Goal: Task Accomplishment & Management: Manage account settings

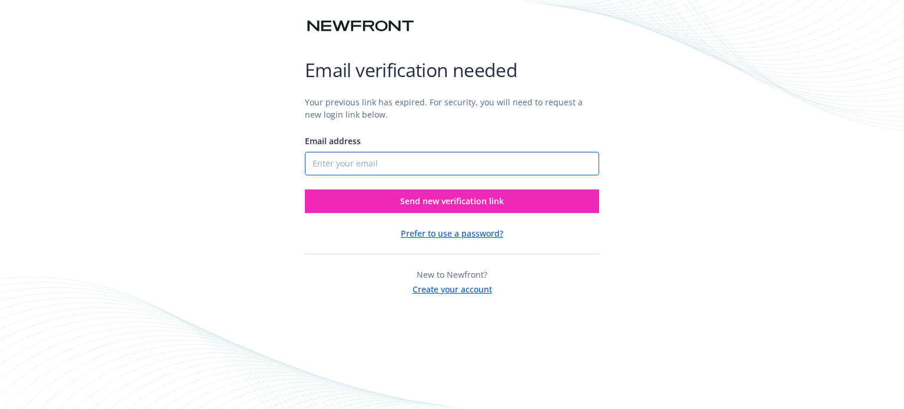
click at [371, 162] on input "Email address" at bounding box center [452, 164] width 294 height 24
type input "[EMAIL_ADDRESS][DOMAIN_NAME]"
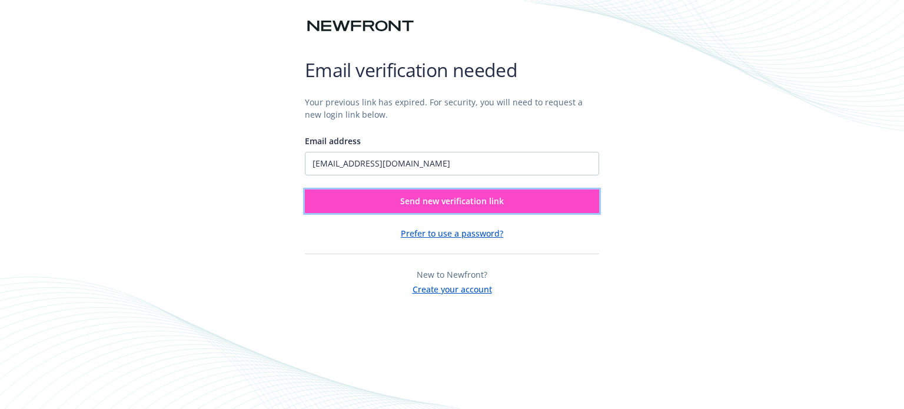
click at [396, 204] on button "Send new verification link" at bounding box center [452, 202] width 294 height 24
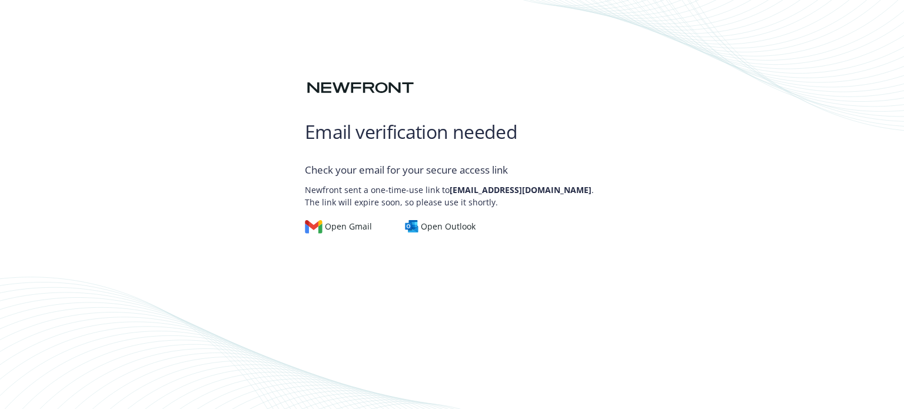
click at [637, 166] on div "Email verification needed Check your email for your secure access link Newfront…" at bounding box center [452, 204] width 904 height 409
click at [453, 226] on div "Open Outlook" at bounding box center [440, 226] width 71 height 13
click at [724, 168] on div "Email verification needed Check your email for your secure access link Newfront…" at bounding box center [452, 204] width 904 height 409
click at [452, 230] on div "Open Outlook" at bounding box center [440, 226] width 71 height 13
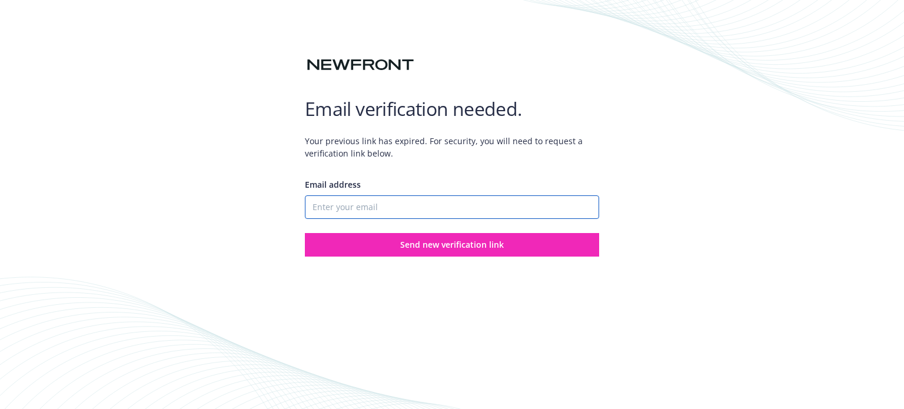
click at [483, 210] on input "Email address" at bounding box center [452, 207] width 294 height 24
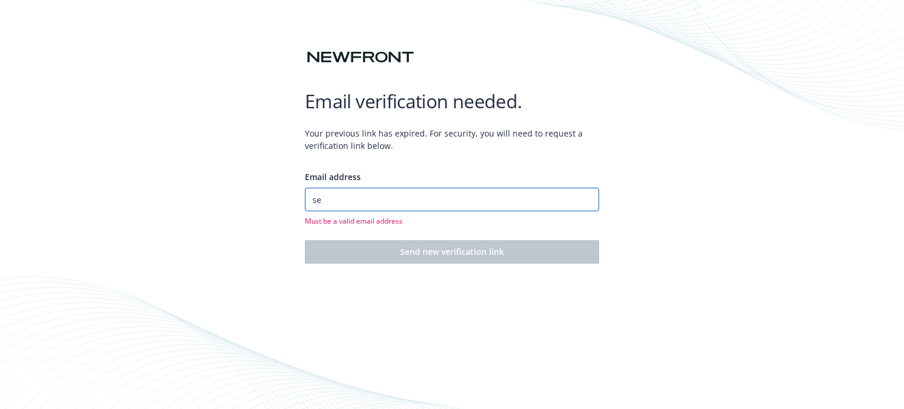
type input "[EMAIL_ADDRESS][DOMAIN_NAME]"
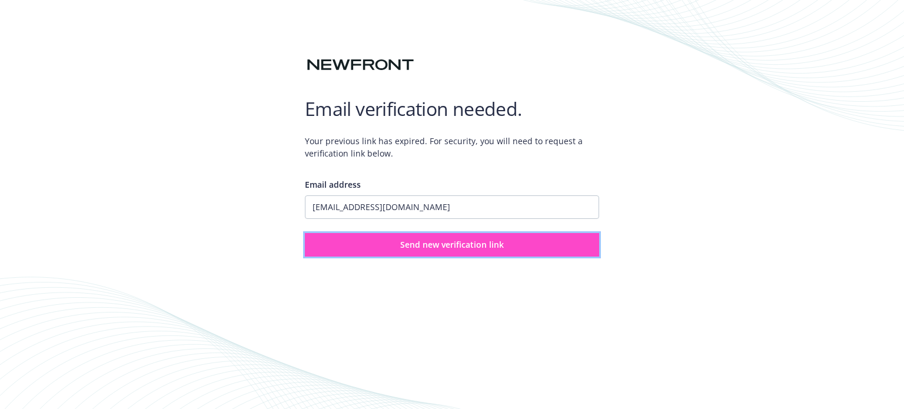
click at [354, 244] on button "Send new verification link" at bounding box center [452, 245] width 294 height 24
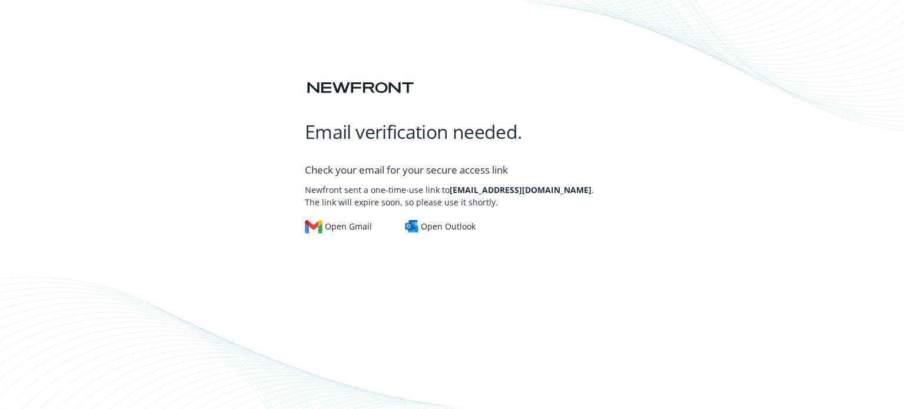
click at [630, 195] on div "Email verification needed. Check your email for your secure access link Newfron…" at bounding box center [452, 204] width 904 height 409
click at [576, 217] on div "Open Gmail Open Outlook" at bounding box center [452, 220] width 294 height 25
click at [669, 178] on div "Email verification needed. Check your email for your secure access link Newfron…" at bounding box center [452, 204] width 904 height 409
click at [559, 162] on div "Check your email for your secure access link Newfront sent a one-time-use link …" at bounding box center [452, 190] width 294 height 85
drag, startPoint x: 365, startPoint y: 190, endPoint x: 287, endPoint y: 192, distance: 78.9
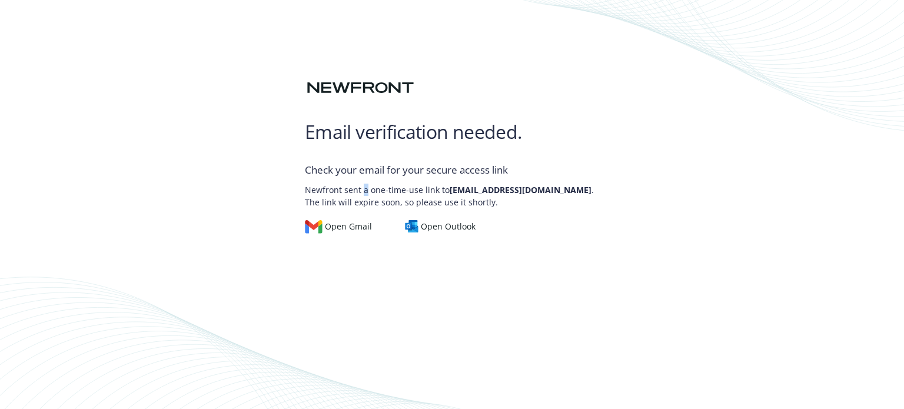
click at [354, 192] on p "Newfront sent a one-time-use link to sel.quino@ringcentral.com . The link will …" at bounding box center [452, 193] width 294 height 31
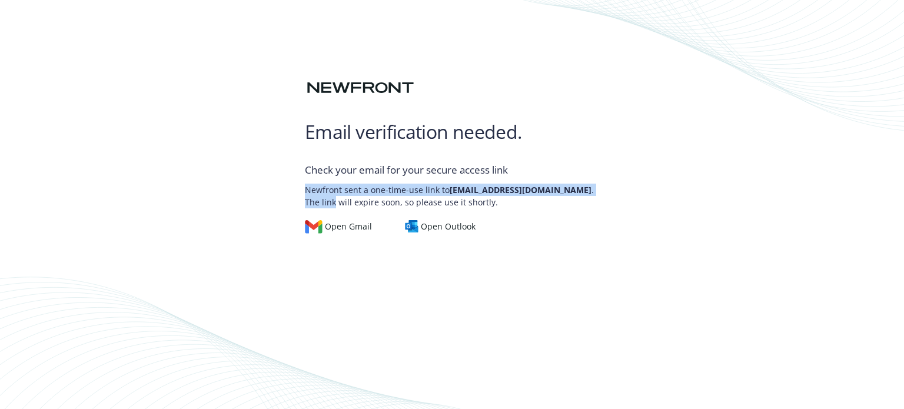
drag, startPoint x: 295, startPoint y: 188, endPoint x: 622, endPoint y: 191, distance: 326.1
click at [601, 190] on div "Email verification needed. Check your email for your secure access link Newfron…" at bounding box center [452, 204] width 904 height 409
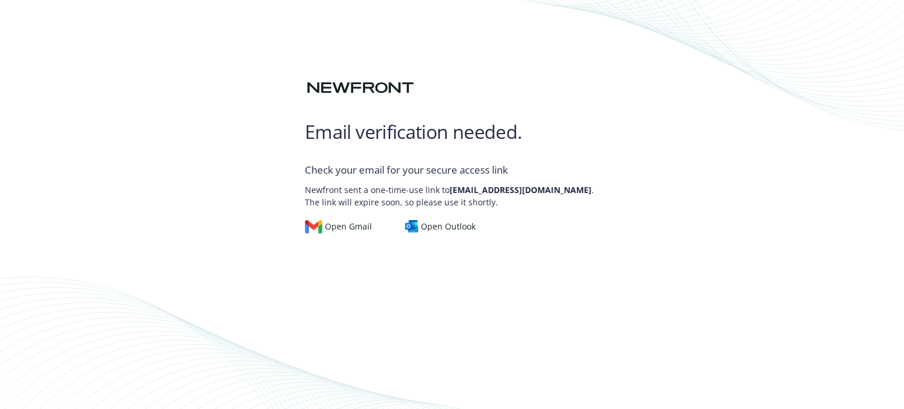
click at [657, 198] on div "Email verification needed. Check your email for your secure access link Newfron…" at bounding box center [452, 204] width 904 height 409
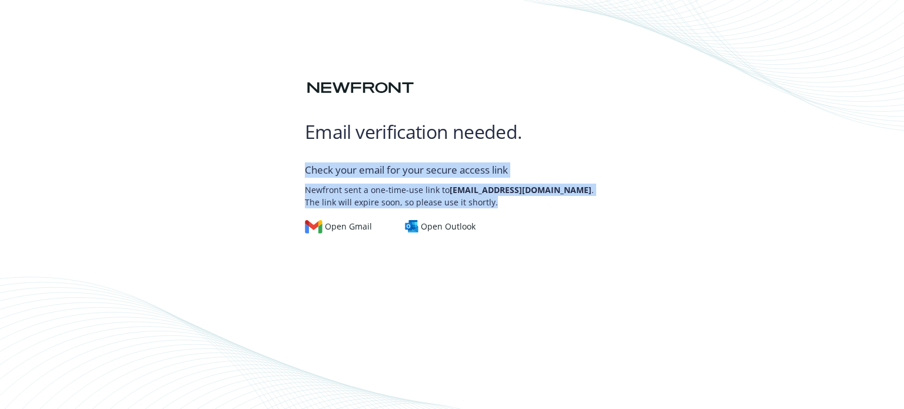
drag, startPoint x: 509, startPoint y: 199, endPoint x: 284, endPoint y: 167, distance: 226.6
click at [284, 167] on div "Email verification needed. Check your email for your secure access link Newfron…" at bounding box center [452, 204] width 904 height 409
click at [753, 187] on div "Email verification needed. Check your email for your secure access link Newfron…" at bounding box center [452, 204] width 904 height 409
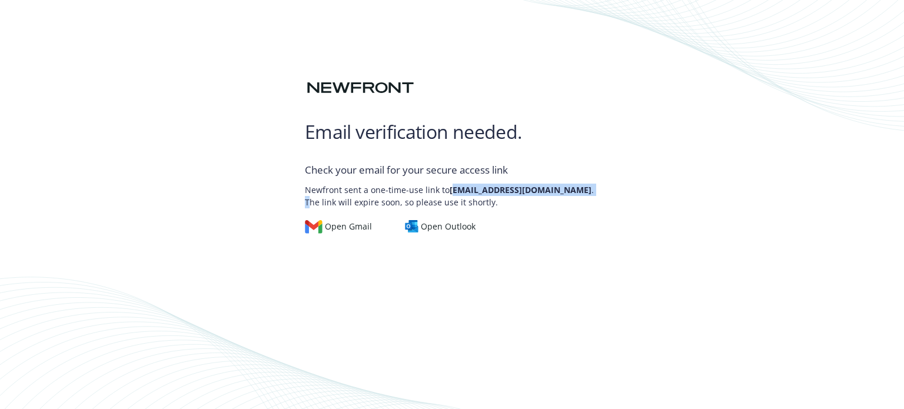
drag, startPoint x: 452, startPoint y: 188, endPoint x: 566, endPoint y: 188, distance: 114.2
click at [566, 188] on p "Newfront sent a one-time-use link to sel.quino@ringcentral.com . The link will …" at bounding box center [452, 193] width 294 height 31
click at [683, 191] on div "Email verification needed. Check your email for your secure access link Newfron…" at bounding box center [452, 204] width 904 height 409
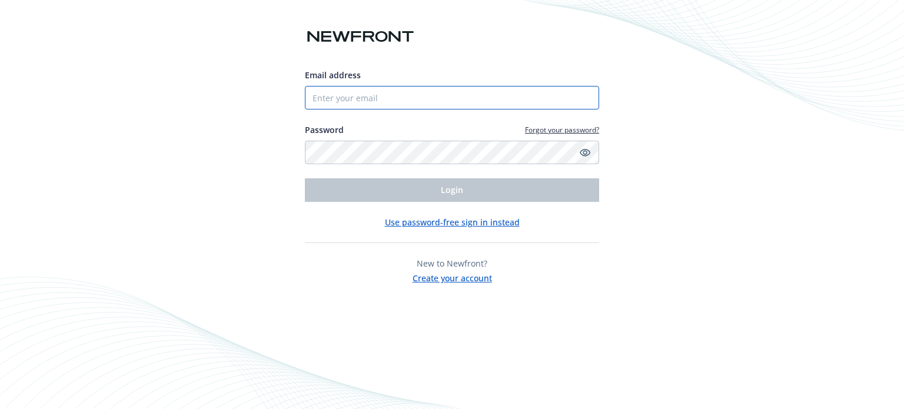
click at [501, 92] on input "Email address" at bounding box center [452, 98] width 294 height 24
type input "[EMAIL_ADDRESS][DOMAIN_NAME]"
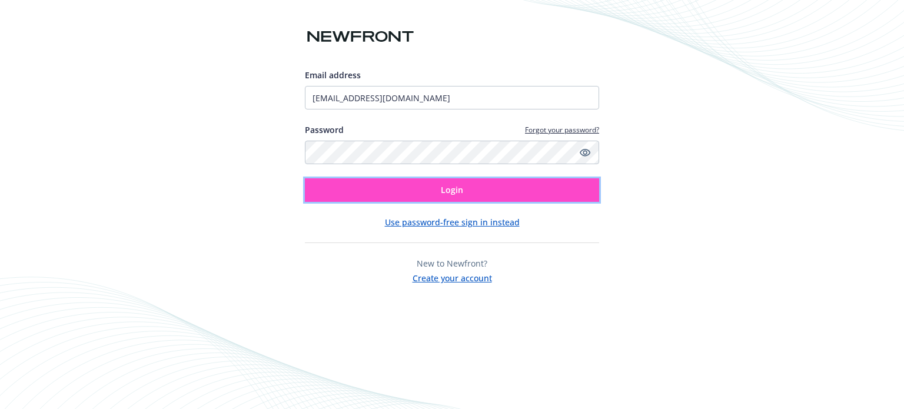
click at [515, 197] on button "Login" at bounding box center [452, 190] width 294 height 24
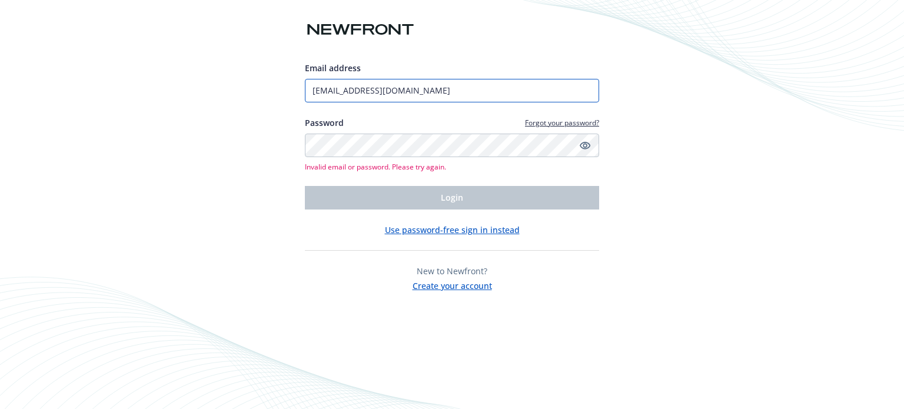
click at [552, 87] on input "[EMAIL_ADDRESS][DOMAIN_NAME]" at bounding box center [452, 91] width 294 height 24
click at [585, 138] on link "Show password" at bounding box center [585, 145] width 14 height 14
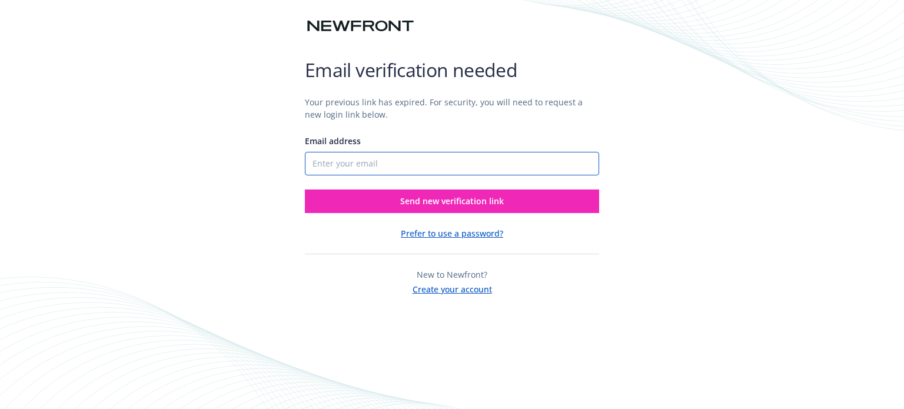
click at [440, 161] on input "Email address" at bounding box center [452, 164] width 294 height 24
click at [511, 163] on input "Email address" at bounding box center [452, 164] width 294 height 24
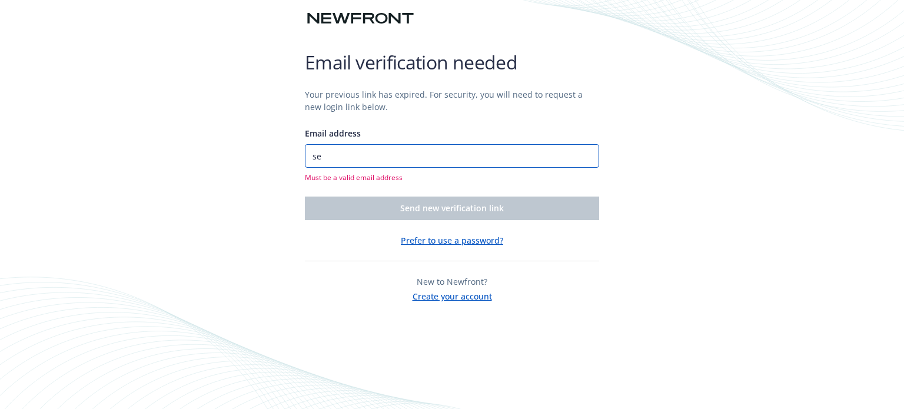
type input "[EMAIL_ADDRESS][DOMAIN_NAME]"
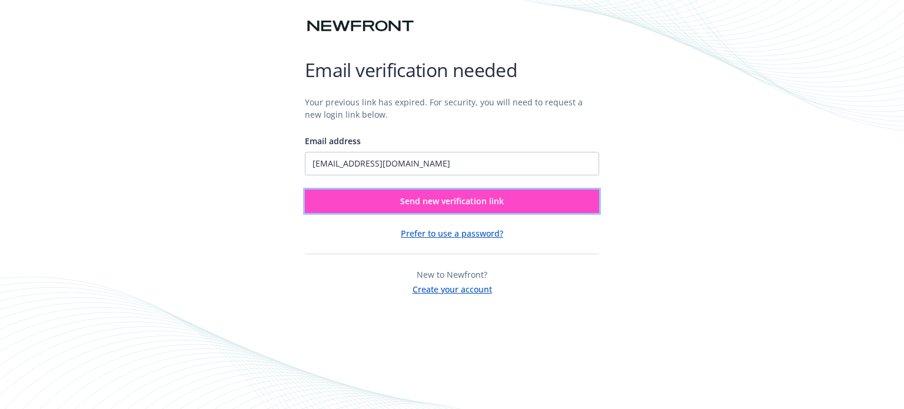
click at [397, 203] on button "Send new verification link" at bounding box center [452, 202] width 294 height 24
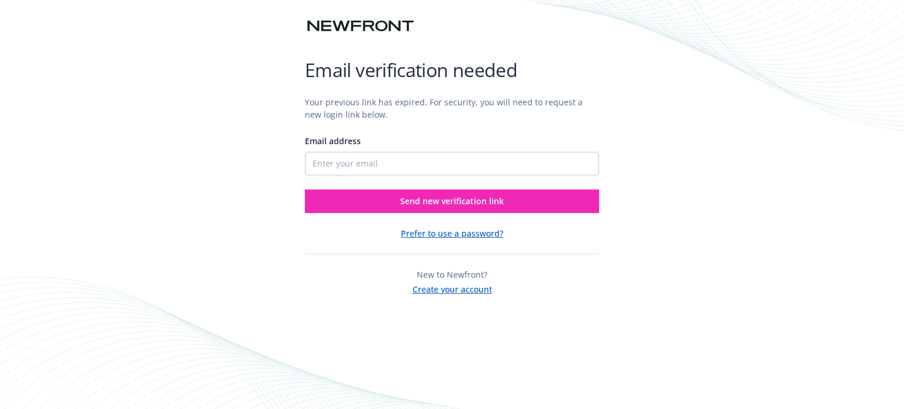
click at [468, 232] on button "Prefer to use a password?" at bounding box center [452, 233] width 102 height 12
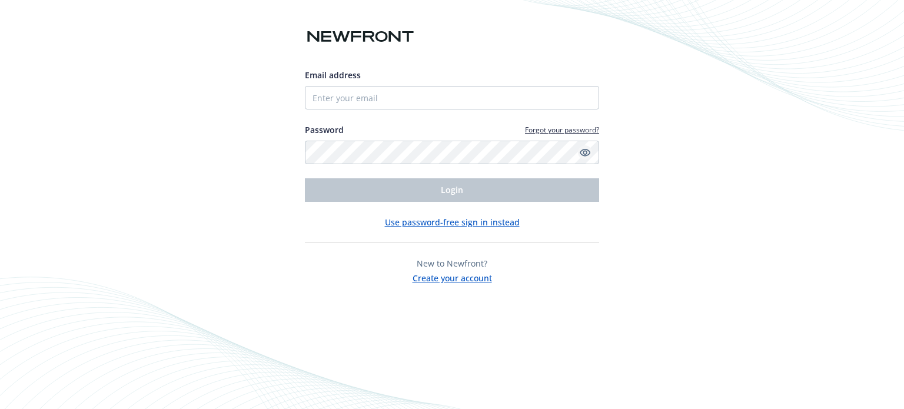
click at [590, 153] on icon "Show password" at bounding box center [585, 153] width 11 height 8
click at [443, 95] on input "Email address" at bounding box center [452, 98] width 294 height 24
type input "SelQuino"
click at [650, 197] on div "Email address SelQuino Password Forgot your password? Login Use password-free s…" at bounding box center [452, 204] width 904 height 409
click at [458, 223] on button "Use password-free sign in instead" at bounding box center [452, 222] width 135 height 12
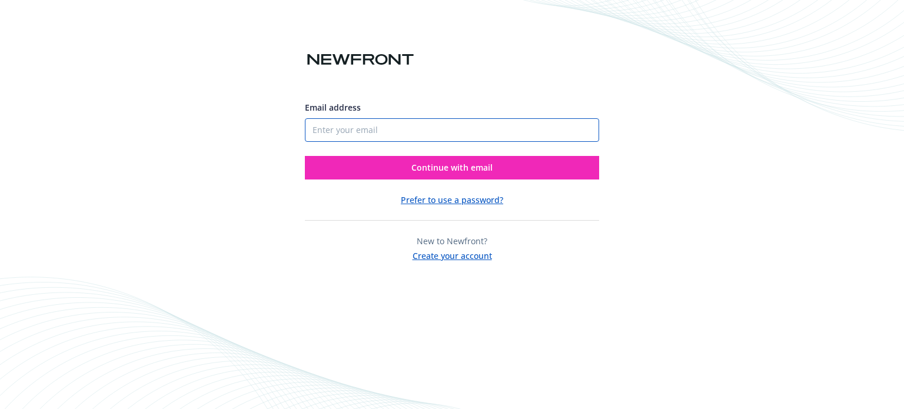
click at [421, 127] on input "Email address" at bounding box center [452, 130] width 294 height 24
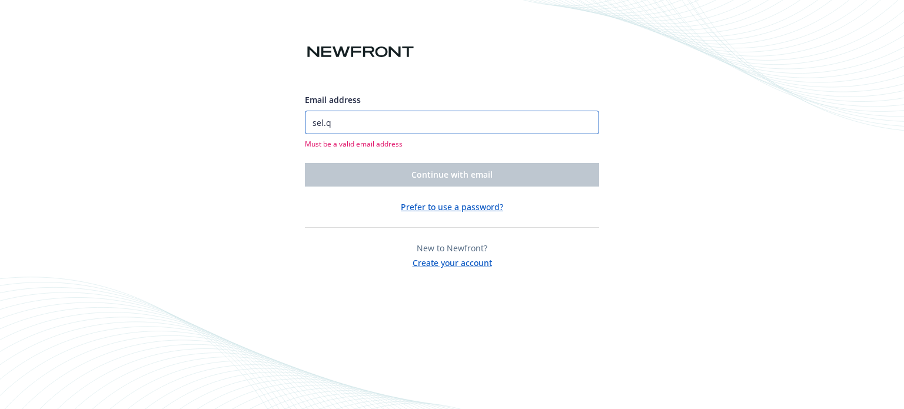
type input "sel.quino@ringcentral.com"
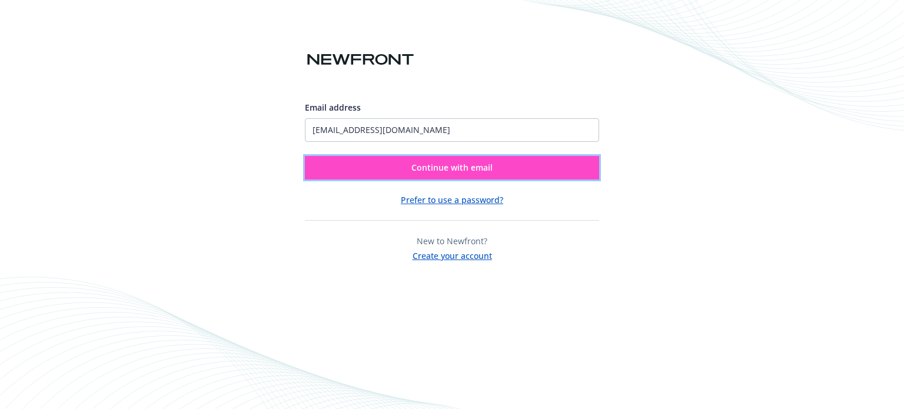
click at [494, 170] on button "Continue with email" at bounding box center [452, 168] width 294 height 24
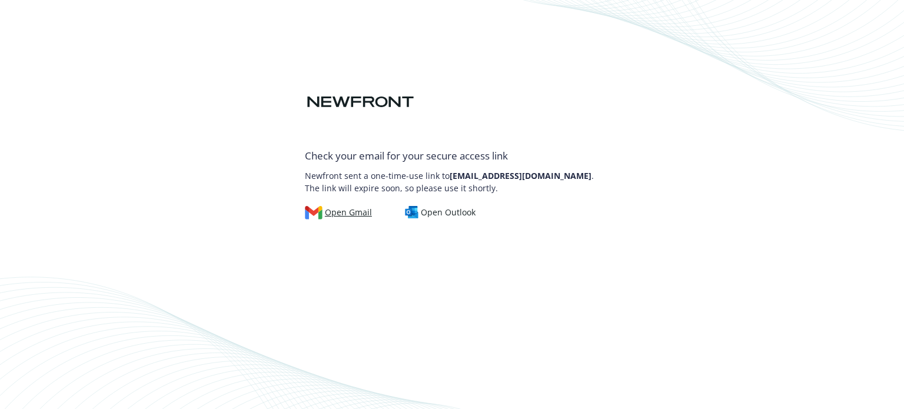
click at [347, 214] on div "Open Gmail" at bounding box center [338, 212] width 67 height 13
click at [441, 211] on div "Open Outlook" at bounding box center [440, 212] width 71 height 13
click at [503, 98] on div "Check your email for your secure access link Newfront sent a one-time-use link …" at bounding box center [452, 136] width 294 height 165
click at [424, 152] on div "Check your email for your secure access link" at bounding box center [452, 155] width 294 height 15
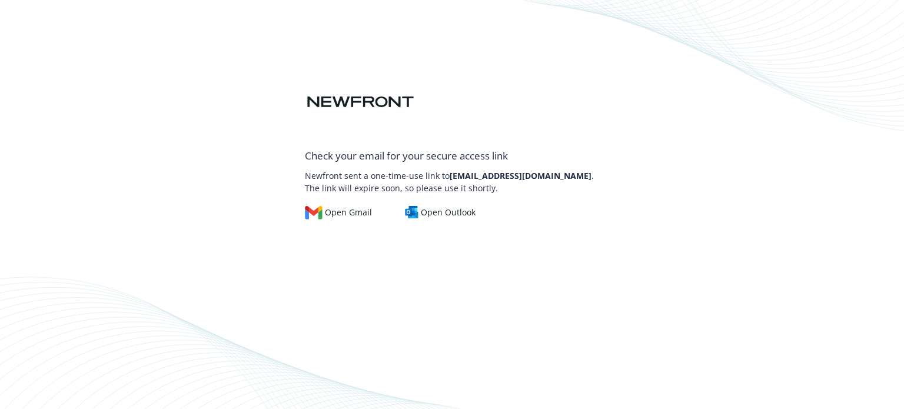
drag, startPoint x: 416, startPoint y: 170, endPoint x: 541, endPoint y: 172, distance: 125.4
click at [422, 170] on p "Newfront sent a one-time-use link to sel.quino@ringcentral.com . The link will …" at bounding box center [452, 179] width 294 height 31
drag, startPoint x: 551, startPoint y: 174, endPoint x: 650, endPoint y: 171, distance: 98.9
click at [563, 172] on p "Newfront sent a one-time-use link to sel.quino@ringcentral.com . The link will …" at bounding box center [452, 179] width 294 height 31
